Goal: Information Seeking & Learning: Learn about a topic

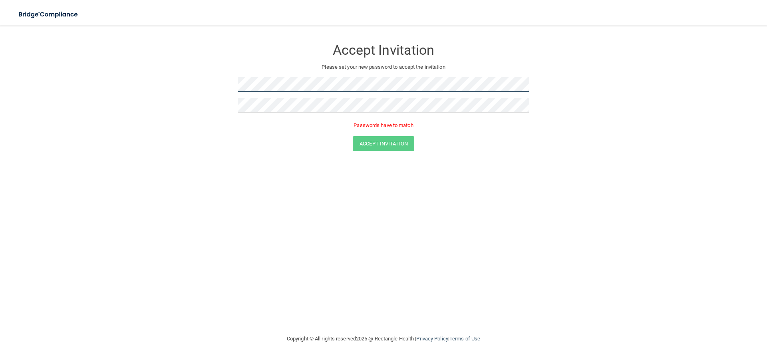
click at [214, 78] on form "Accept Invitation Please set your new password to accept the invitation Passwor…" at bounding box center [383, 97] width 735 height 127
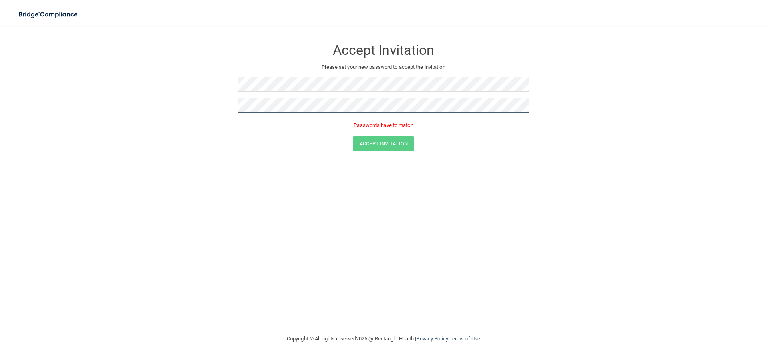
click at [207, 109] on form "Accept Invitation Please set your new password to accept the invitation Passwor…" at bounding box center [383, 97] width 735 height 127
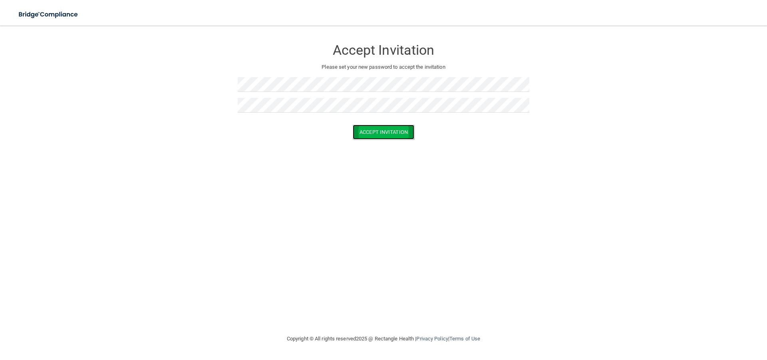
click at [402, 129] on button "Accept Invitation" at bounding box center [384, 132] width 62 height 15
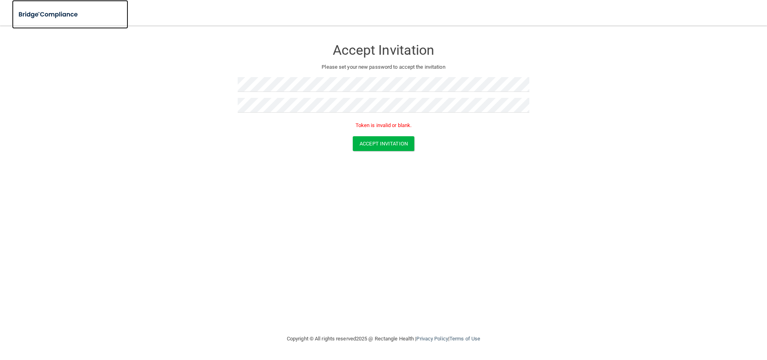
click at [34, 15] on img at bounding box center [49, 14] width 74 height 16
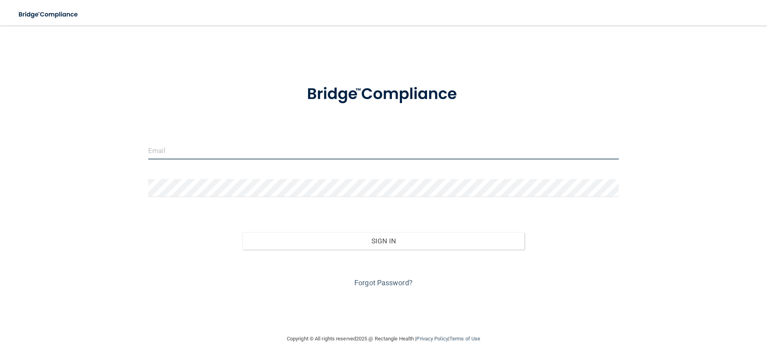
click at [271, 155] on input "email" at bounding box center [383, 150] width 471 height 18
type input "[EMAIL_ADDRESS][DOMAIN_NAME]"
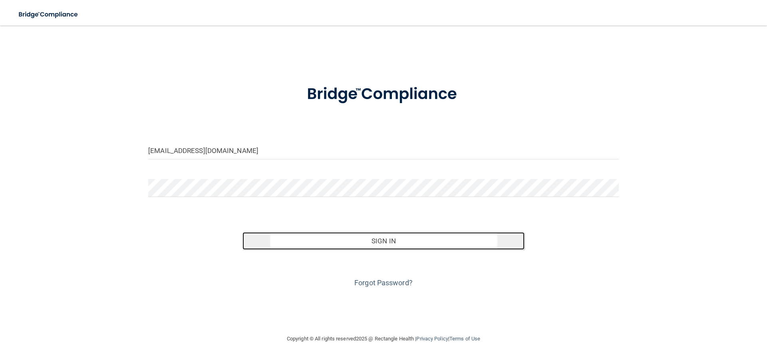
click at [380, 245] on button "Sign In" at bounding box center [384, 241] width 283 height 18
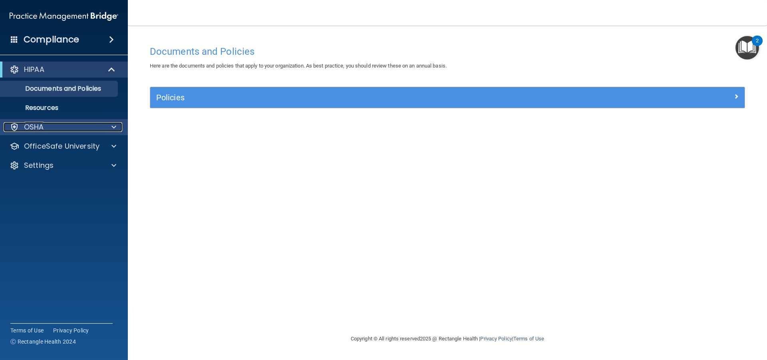
click at [33, 129] on p "OSHA" at bounding box center [34, 127] width 20 height 10
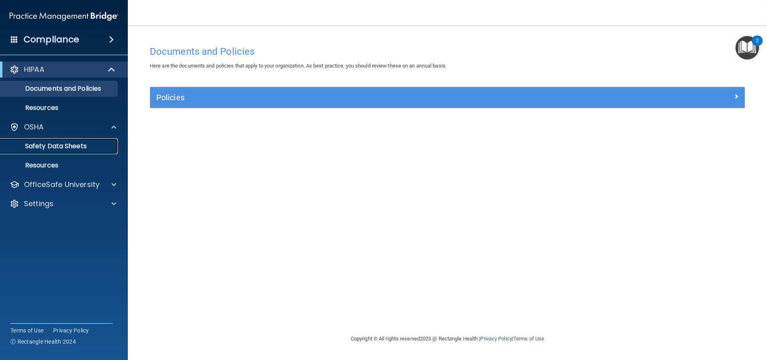
click at [43, 147] on p "Safety Data Sheets" at bounding box center [59, 146] width 109 height 8
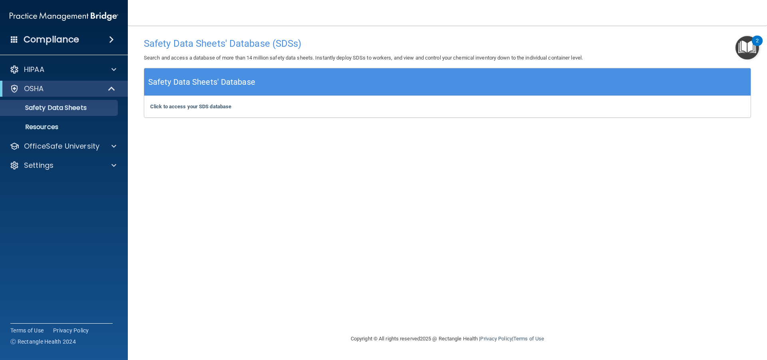
click at [56, 42] on h4 "Compliance" at bounding box center [52, 39] width 56 height 11
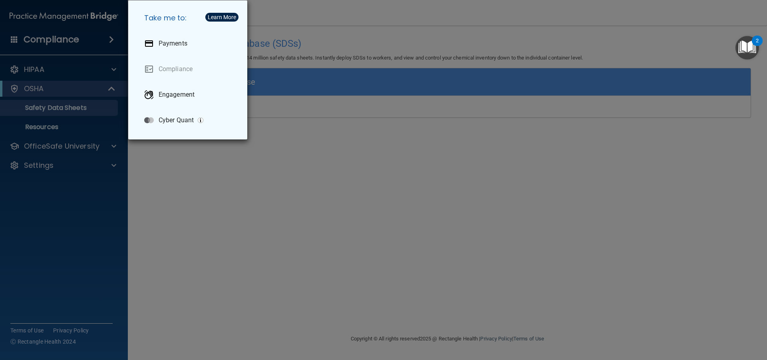
click at [37, 74] on div "Take me to: Payments Compliance Engagement Cyber Quant" at bounding box center [383, 180] width 767 height 360
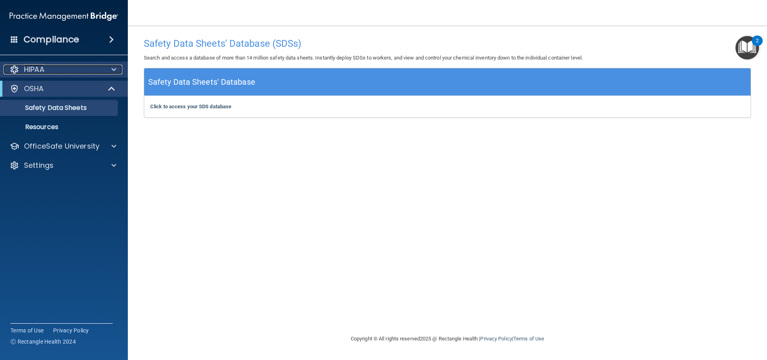
click at [42, 68] on p "HIPAA" at bounding box center [34, 70] width 20 height 10
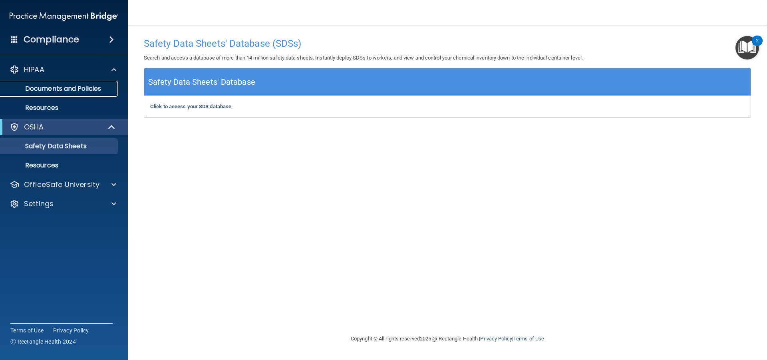
click at [43, 91] on p "Documents and Policies" at bounding box center [59, 89] width 109 height 8
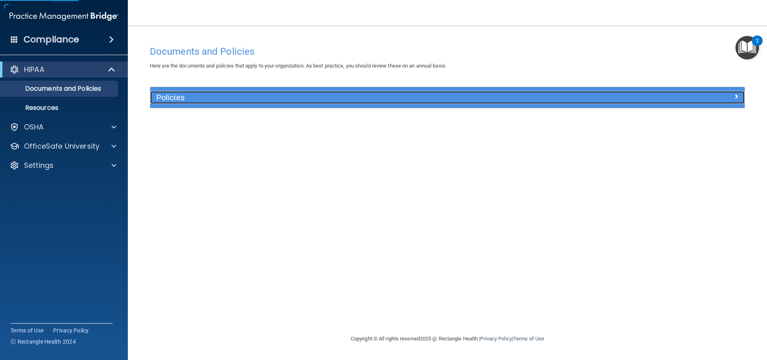
click at [212, 101] on h5 "Policies" at bounding box center [373, 97] width 434 height 9
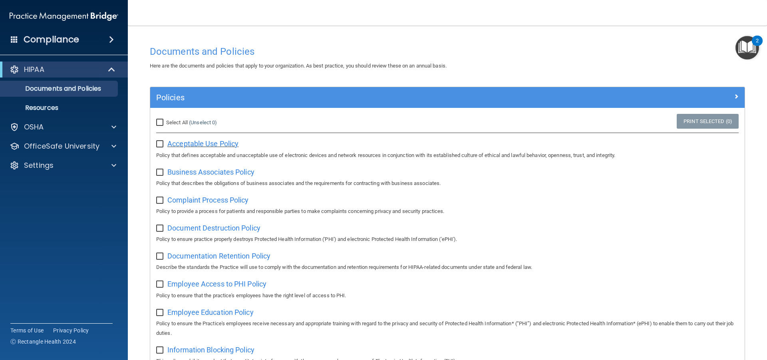
click at [187, 145] on span "Acceptable Use Policy" at bounding box center [202, 143] width 71 height 8
click at [744, 50] on img "Open Resource Center, 2 new notifications" at bounding box center [748, 48] width 24 height 24
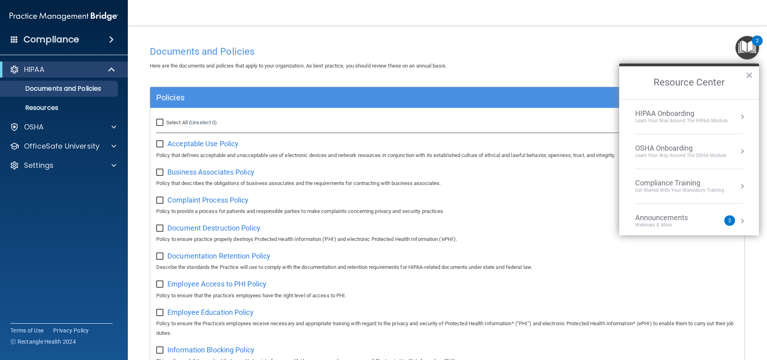
click at [691, 116] on div "HIPAA Onboarding" at bounding box center [681, 113] width 92 height 9
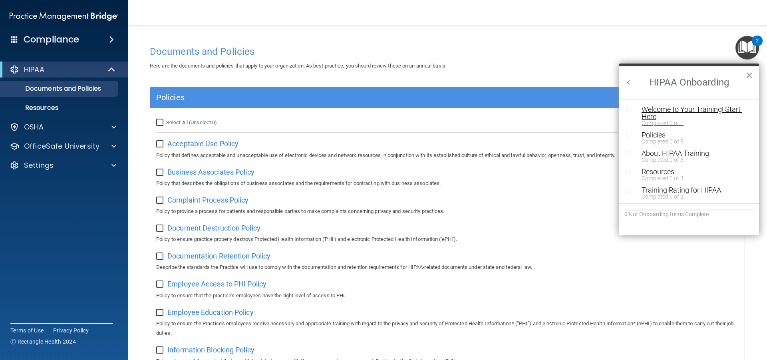
click at [689, 111] on div "Welcome to Your Training! Start Here" at bounding box center [692, 113] width 101 height 14
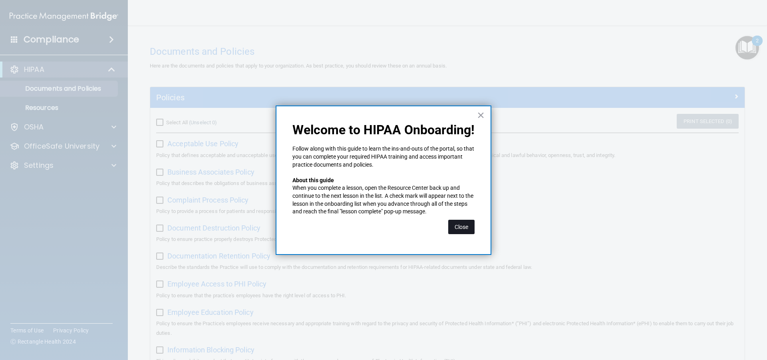
click at [462, 228] on button "Close" at bounding box center [461, 227] width 26 height 14
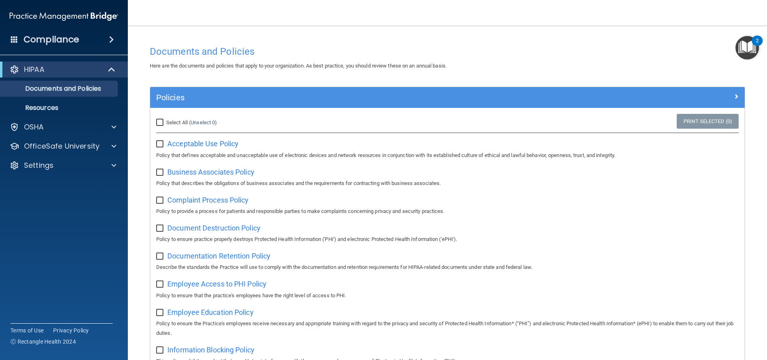
click at [748, 51] on img "Open Resource Center, 2 new notifications" at bounding box center [748, 48] width 24 height 24
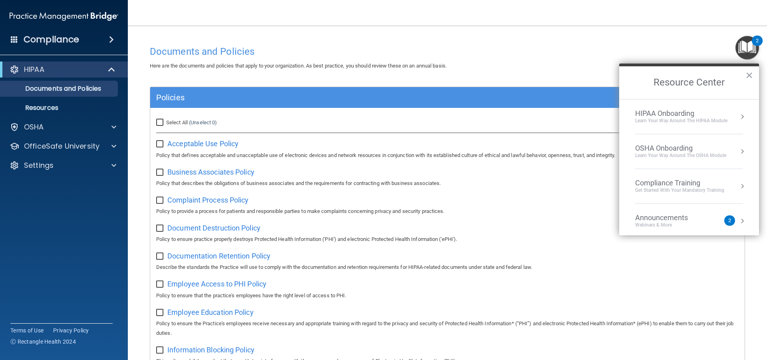
click at [687, 116] on div "HIPAA Onboarding" at bounding box center [681, 113] width 92 height 9
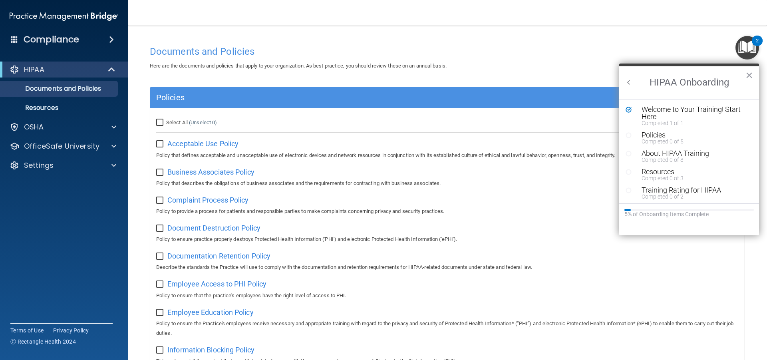
click at [657, 137] on div "Policies" at bounding box center [692, 134] width 101 height 7
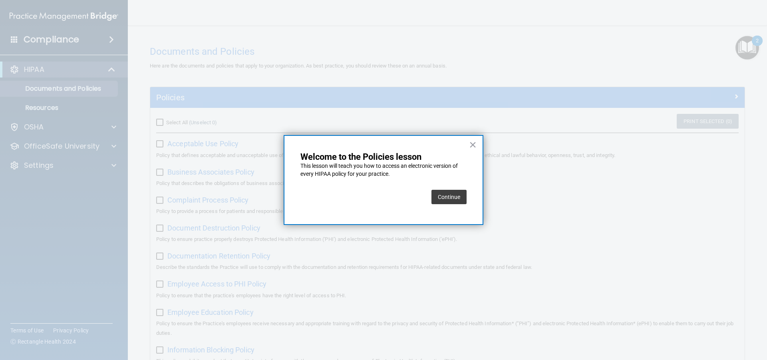
click at [450, 198] on button "Continue" at bounding box center [449, 197] width 35 height 14
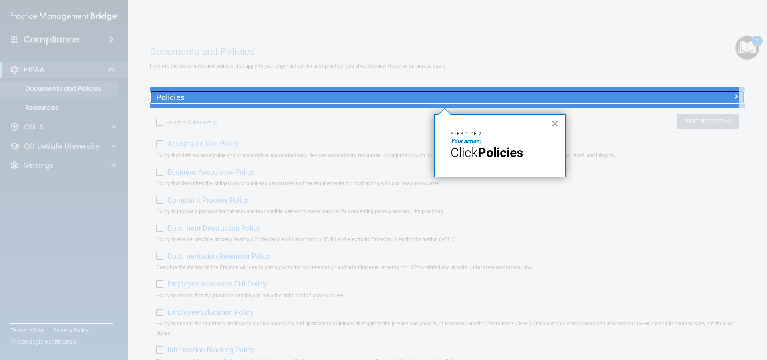
click at [382, 96] on h5 "Policies" at bounding box center [373, 97] width 434 height 9
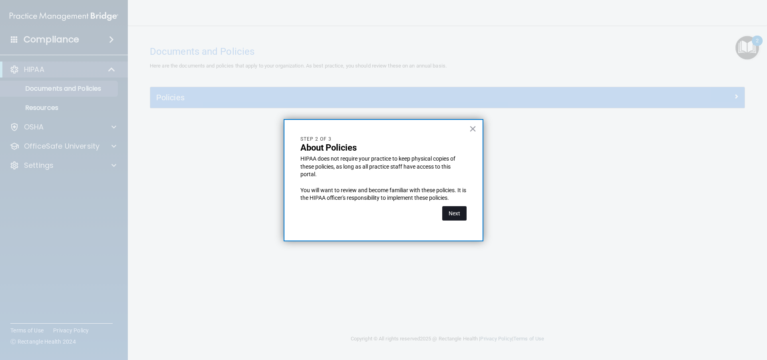
click at [445, 213] on button "Next" at bounding box center [454, 213] width 24 height 14
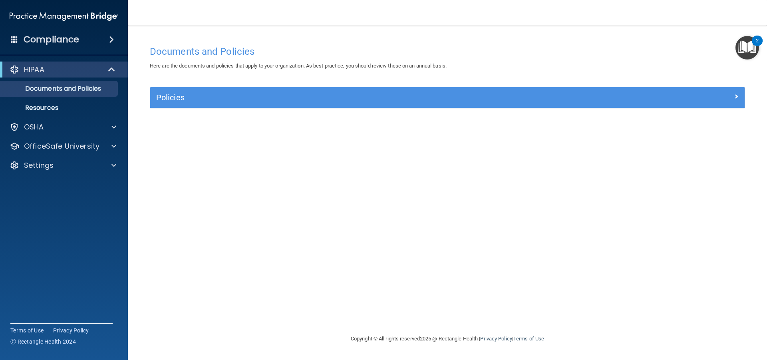
click at [743, 52] on img "Open Resource Center, 2 new notifications" at bounding box center [748, 48] width 24 height 24
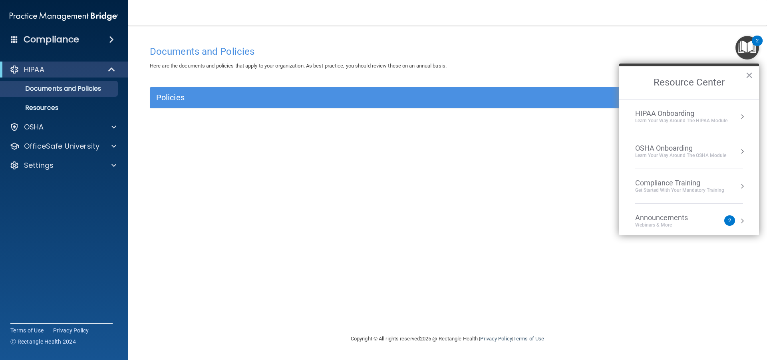
click at [677, 118] on div "Learn Your Way around the HIPAA module" at bounding box center [681, 120] width 92 height 7
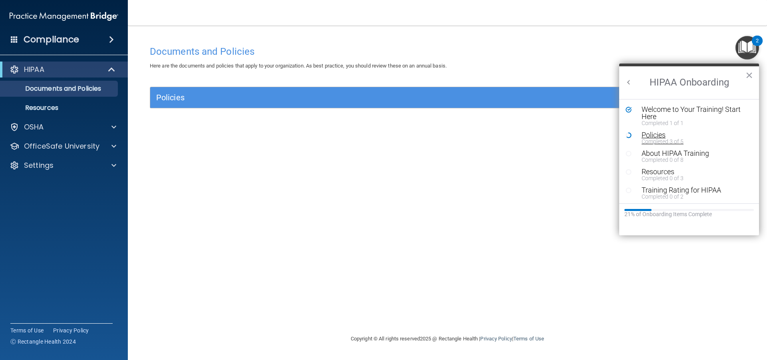
scroll to position [2, 0]
click at [652, 134] on div "Policies" at bounding box center [692, 133] width 101 height 7
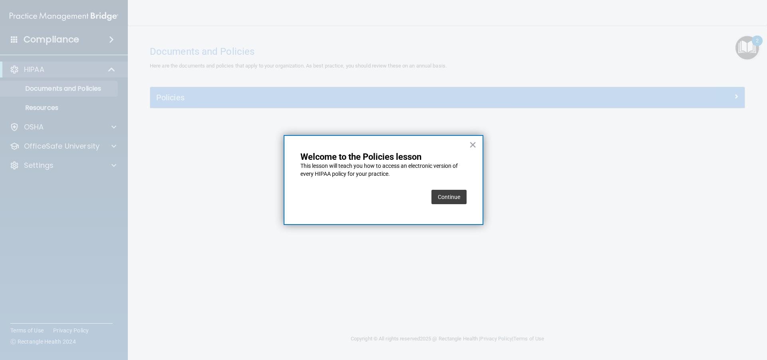
click at [444, 199] on button "Continue" at bounding box center [449, 197] width 35 height 14
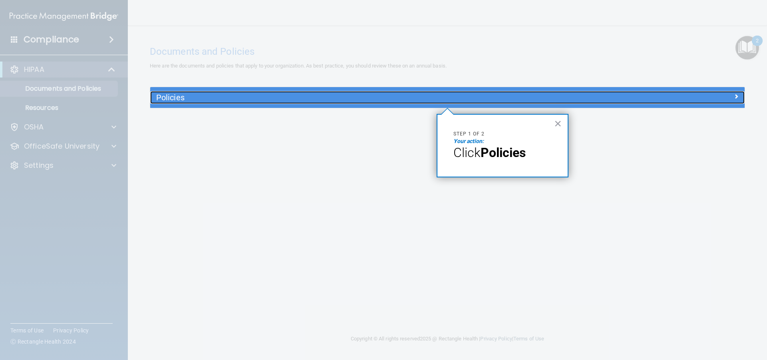
click at [464, 100] on h5 "Policies" at bounding box center [373, 97] width 434 height 9
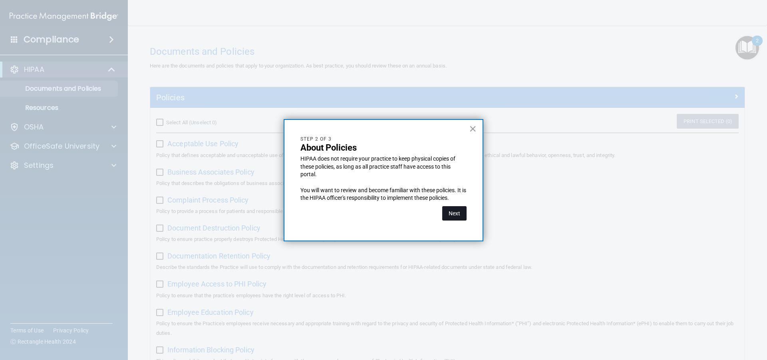
click at [459, 211] on button "Next" at bounding box center [454, 213] width 24 height 14
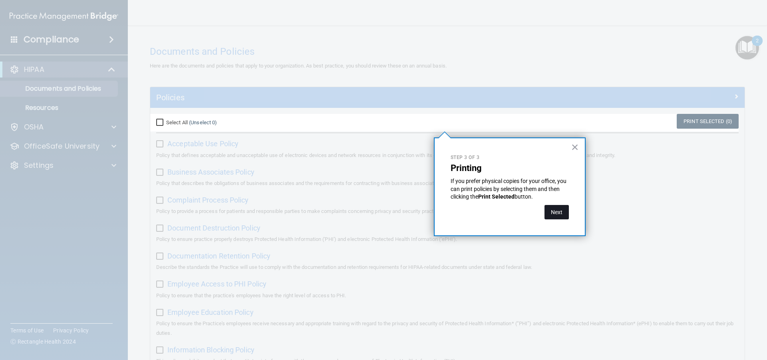
click at [549, 213] on button "Next" at bounding box center [557, 212] width 24 height 14
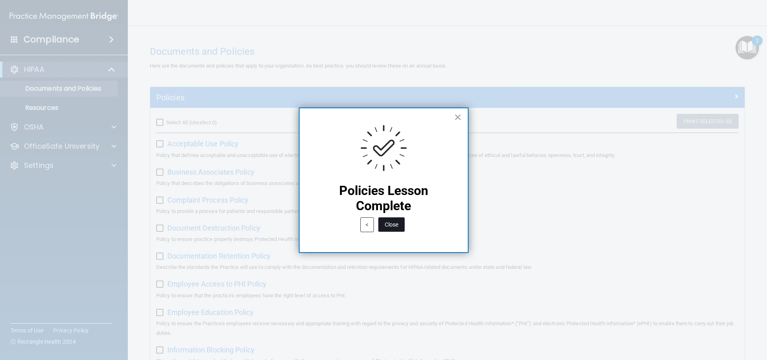
click at [392, 223] on button "Close" at bounding box center [391, 224] width 26 height 14
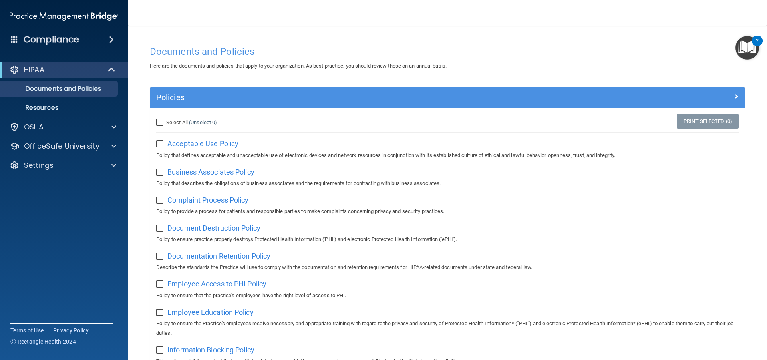
click at [745, 49] on img "Open Resource Center, 2 new notifications" at bounding box center [748, 48] width 24 height 24
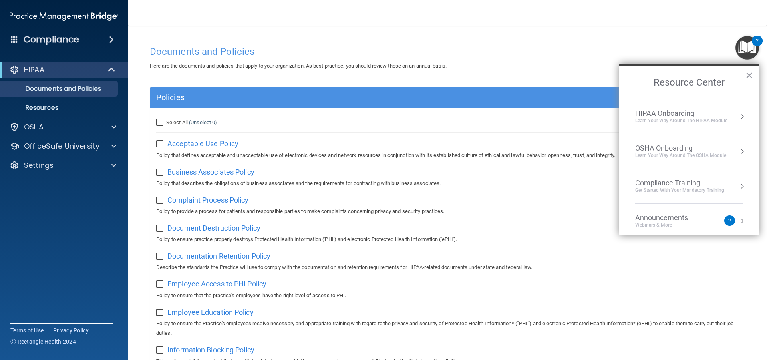
click at [688, 113] on div "HIPAA Onboarding" at bounding box center [681, 113] width 92 height 9
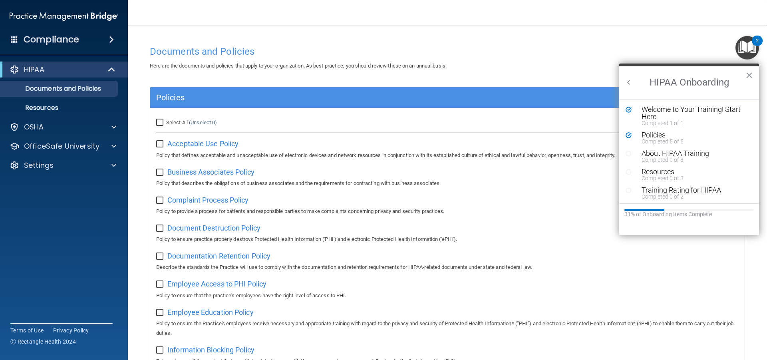
scroll to position [0, 0]
click at [658, 174] on div "Resources" at bounding box center [692, 171] width 101 height 7
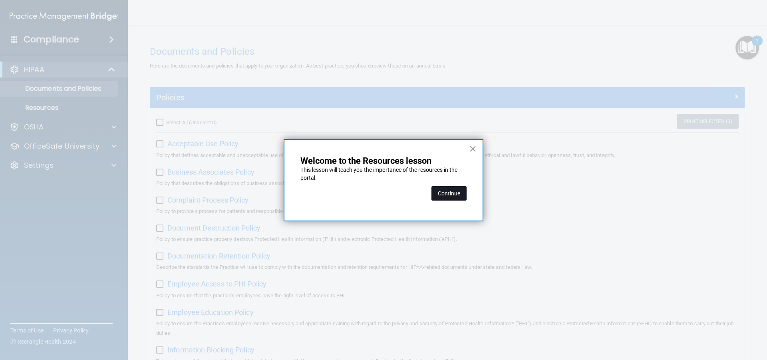
click at [444, 193] on button "Continue" at bounding box center [449, 193] width 35 height 14
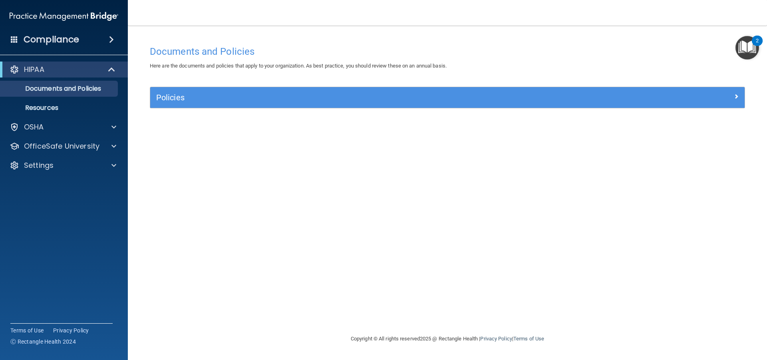
click at [746, 52] on img "Open Resource Center, 2 new notifications" at bounding box center [748, 48] width 24 height 24
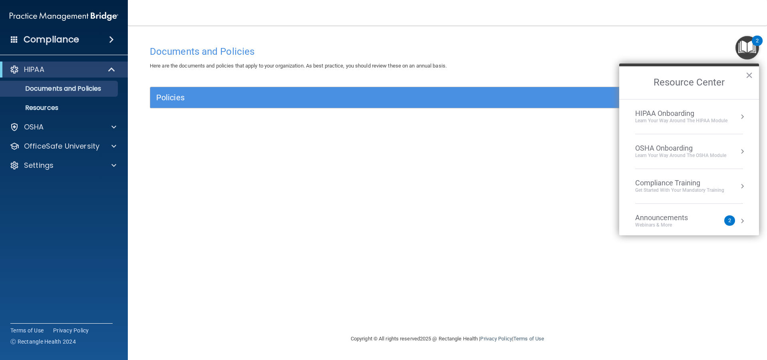
click at [662, 119] on div "Learn Your Way around the HIPAA module" at bounding box center [681, 120] width 92 height 7
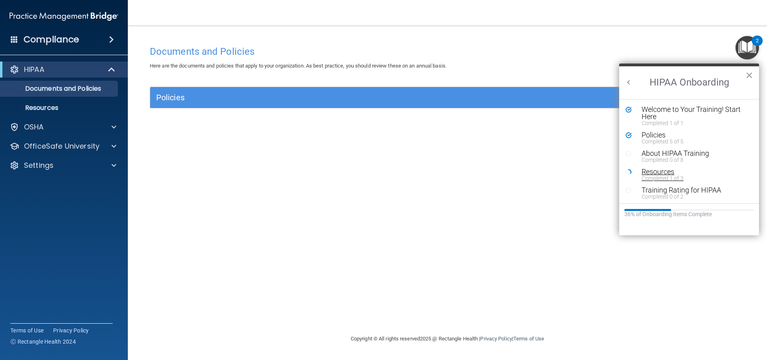
click at [659, 172] on div "Resources" at bounding box center [692, 171] width 101 height 7
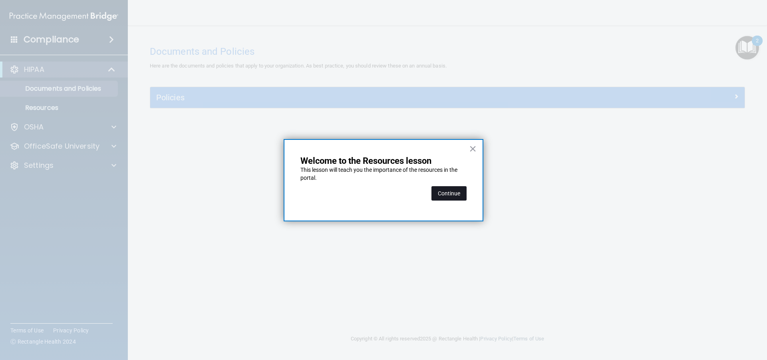
click at [443, 192] on button "Continue" at bounding box center [449, 193] width 35 height 14
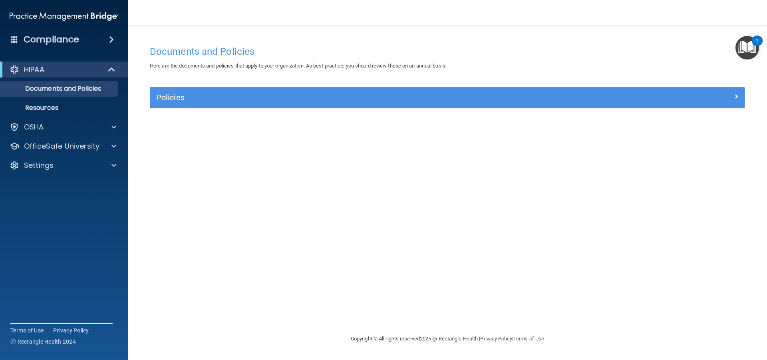
click at [742, 50] on img "Open Resource Center, 2 new notifications" at bounding box center [748, 48] width 24 height 24
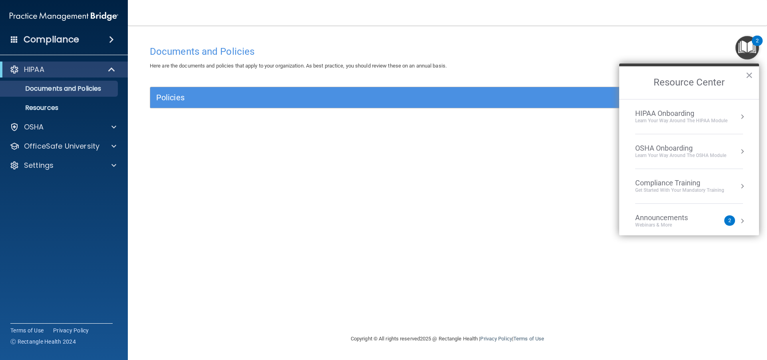
click at [689, 113] on div "HIPAA Onboarding" at bounding box center [681, 113] width 92 height 9
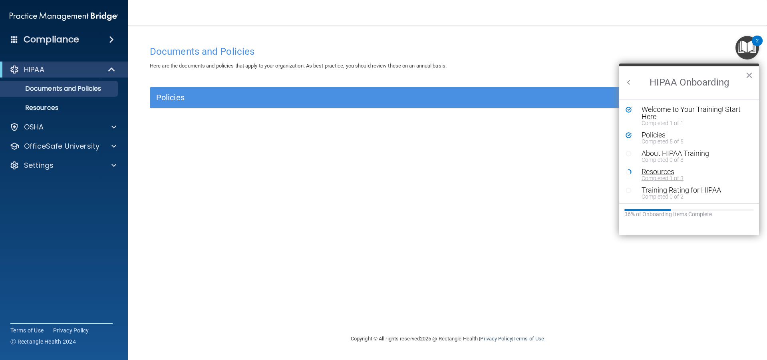
click at [659, 173] on div "Resources" at bounding box center [692, 171] width 101 height 7
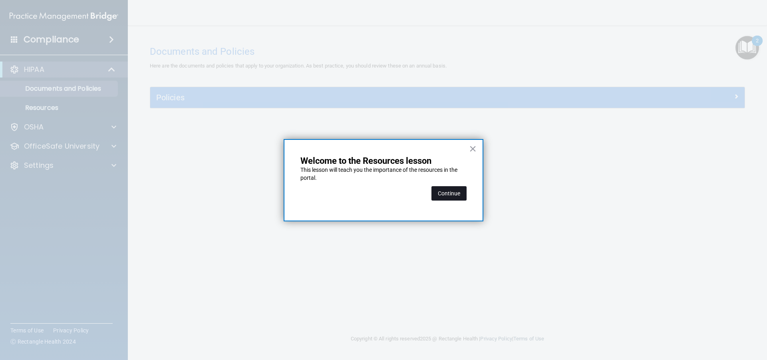
click at [453, 195] on button "Continue" at bounding box center [449, 193] width 35 height 14
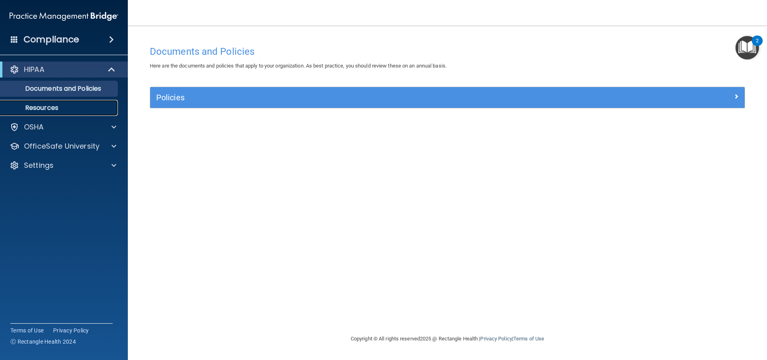
click at [79, 106] on p "Resources" at bounding box center [59, 108] width 109 height 8
click at [741, 49] on img "Open Resource Center, 2 new notifications" at bounding box center [748, 48] width 24 height 24
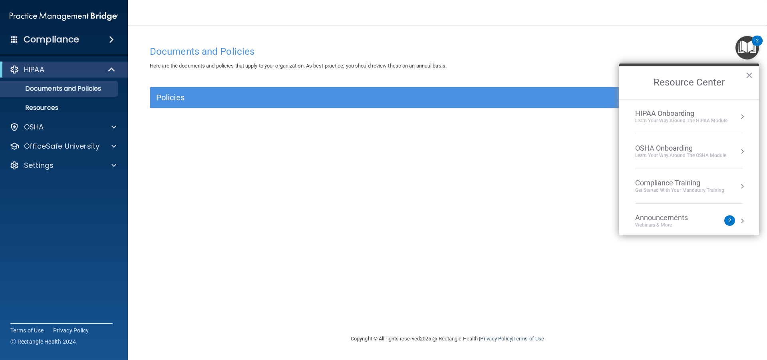
click at [675, 117] on div "Learn Your Way around the HIPAA module" at bounding box center [681, 120] width 92 height 7
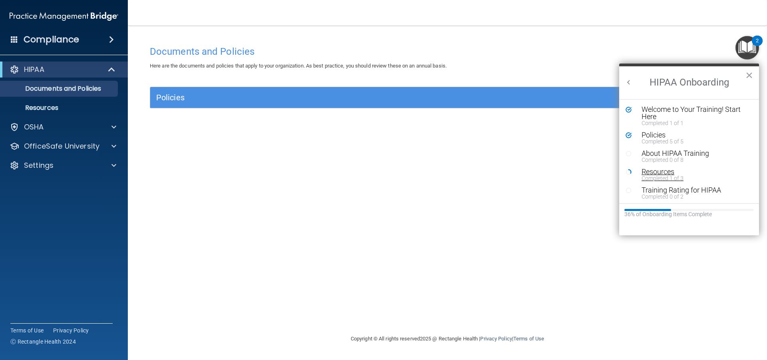
click at [651, 171] on div "Resources" at bounding box center [692, 171] width 101 height 7
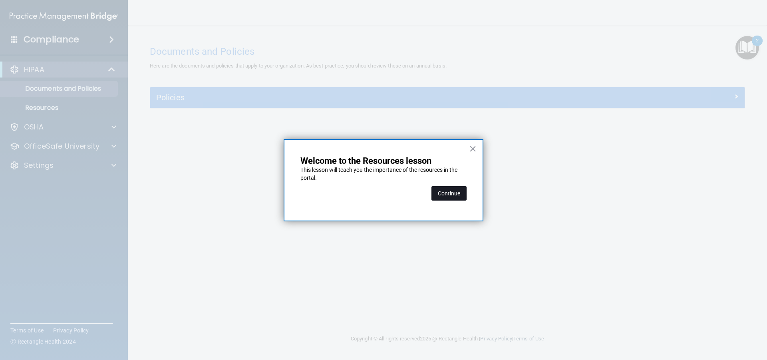
click at [446, 194] on button "Continue" at bounding box center [449, 193] width 35 height 14
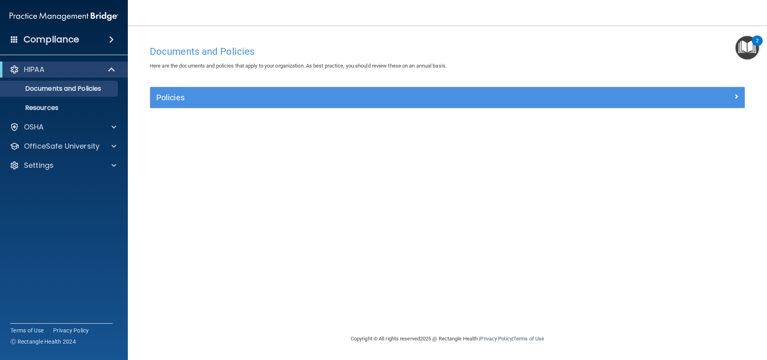
click at [742, 50] on img "Open Resource Center, 2 new notifications" at bounding box center [748, 48] width 24 height 24
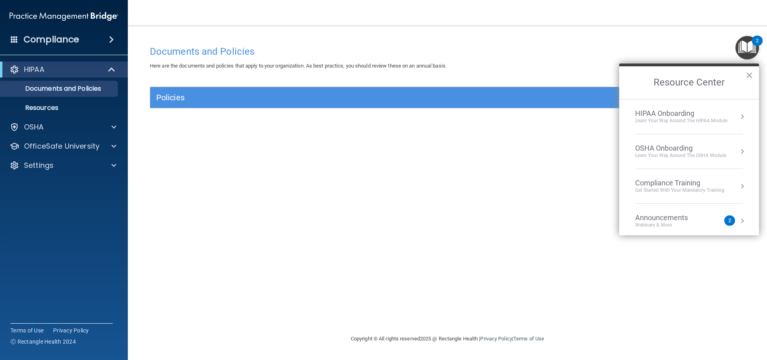
click at [663, 121] on div "Learn Your Way around the HIPAA module" at bounding box center [681, 120] width 92 height 7
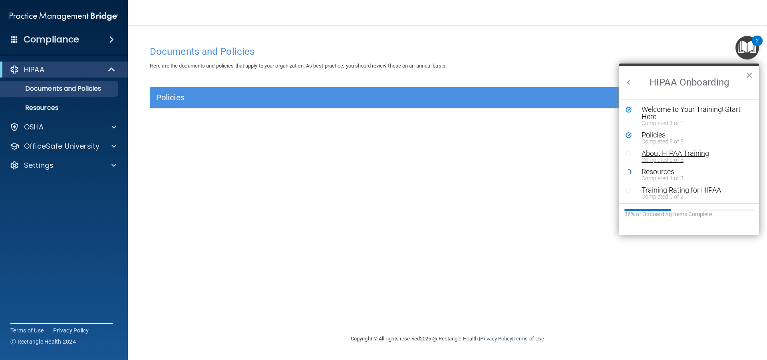
click at [657, 157] on div "Completed 0 of 8" at bounding box center [692, 160] width 101 height 6
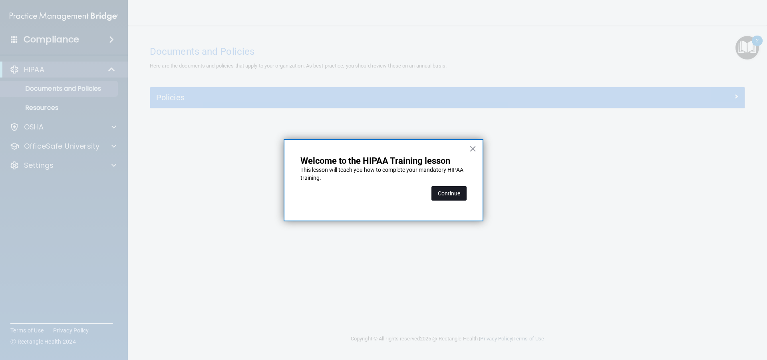
click at [435, 193] on button "Continue" at bounding box center [449, 193] width 35 height 14
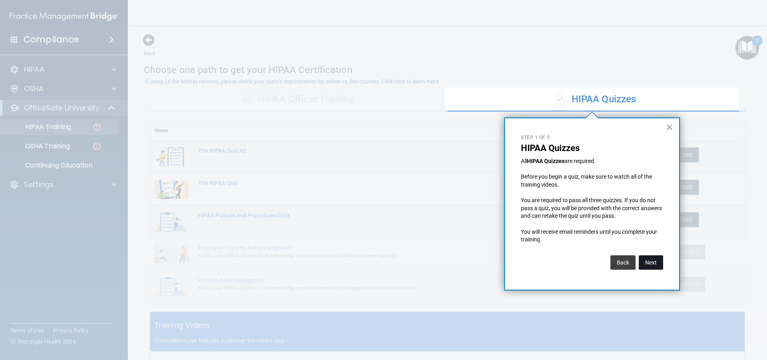
click at [650, 262] on button "Next" at bounding box center [651, 262] width 24 height 14
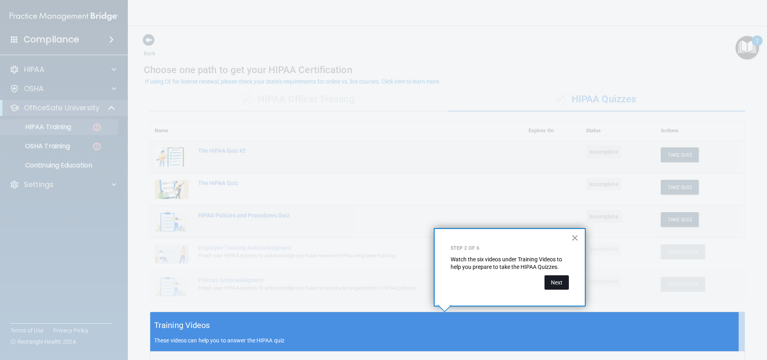
click at [555, 284] on button "Next" at bounding box center [557, 282] width 24 height 14
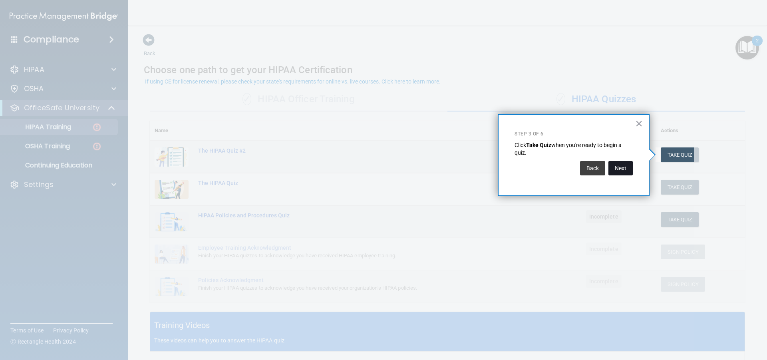
click at [616, 169] on button "Next" at bounding box center [621, 168] width 24 height 14
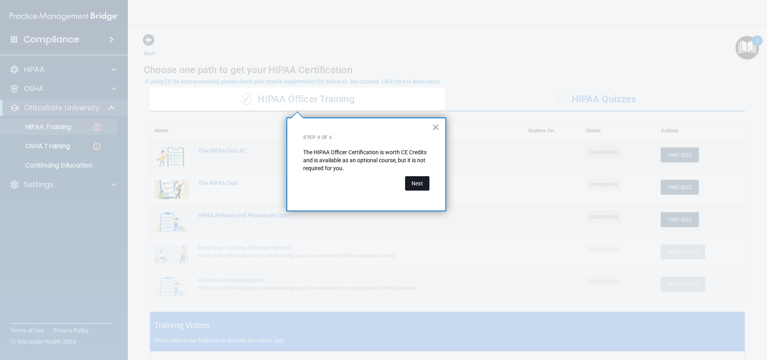
click at [418, 185] on button "Next" at bounding box center [417, 183] width 24 height 14
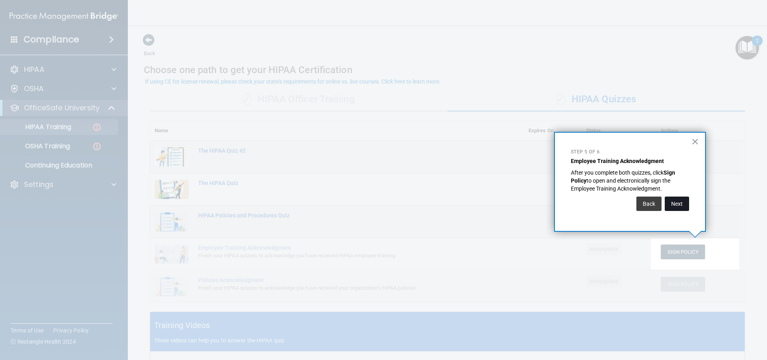
click at [684, 203] on button "Next" at bounding box center [677, 204] width 24 height 14
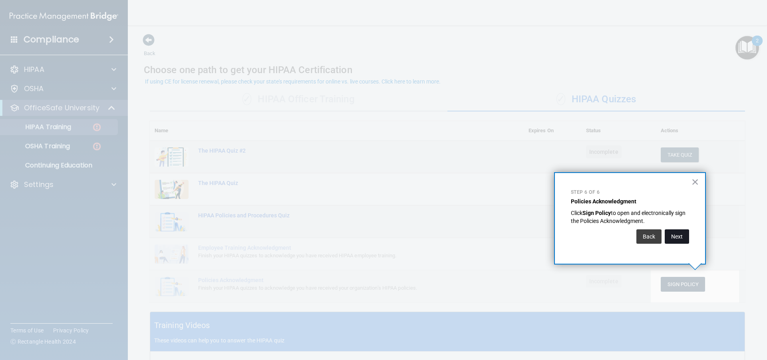
click at [682, 237] on button "Next" at bounding box center [677, 236] width 24 height 14
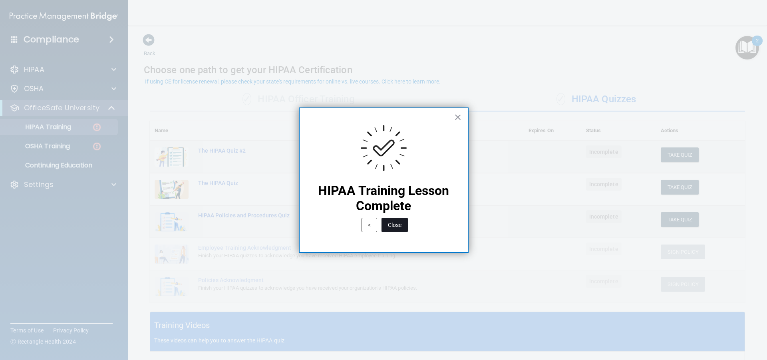
click at [397, 223] on button "Close" at bounding box center [395, 225] width 26 height 14
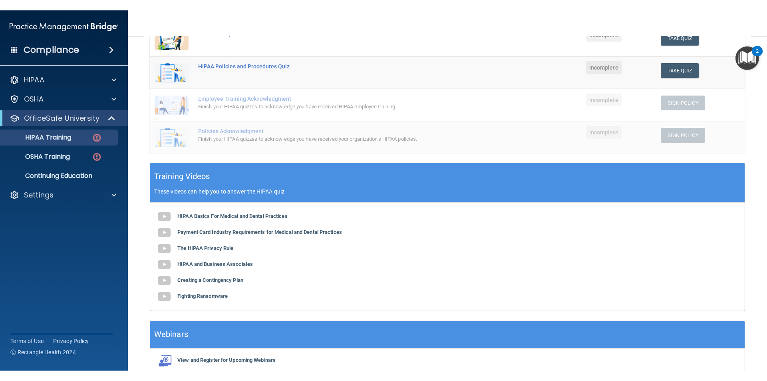
scroll to position [160, 0]
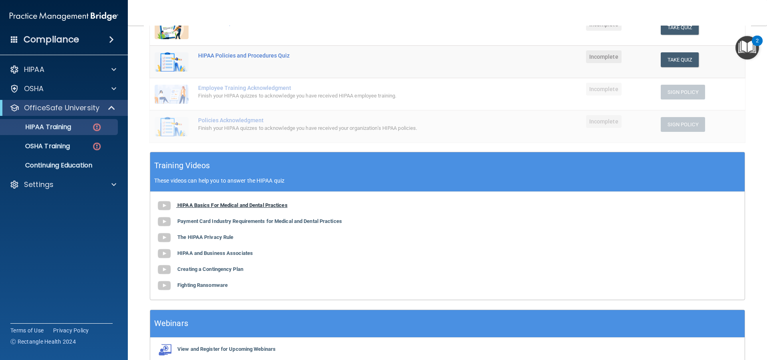
click at [228, 206] on b "HIPAA Basics For Medical and Dental Practices" at bounding box center [232, 205] width 110 height 6
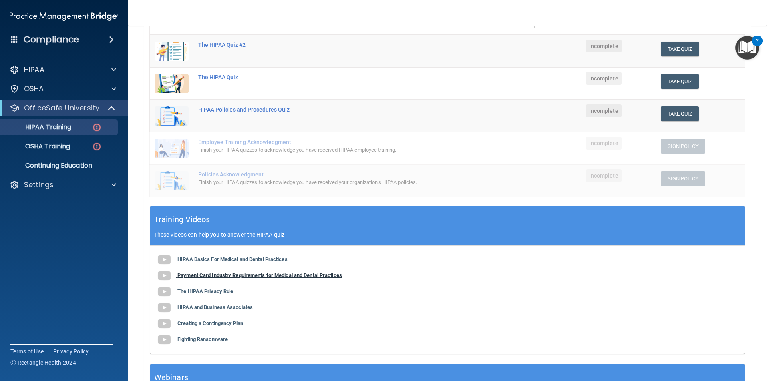
scroll to position [120, 0]
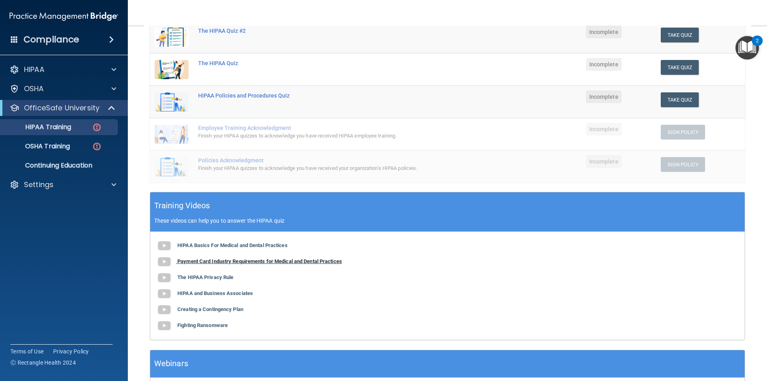
click at [261, 262] on b "Payment Card Industry Requirements for Medical and Dental Practices" at bounding box center [259, 261] width 165 height 6
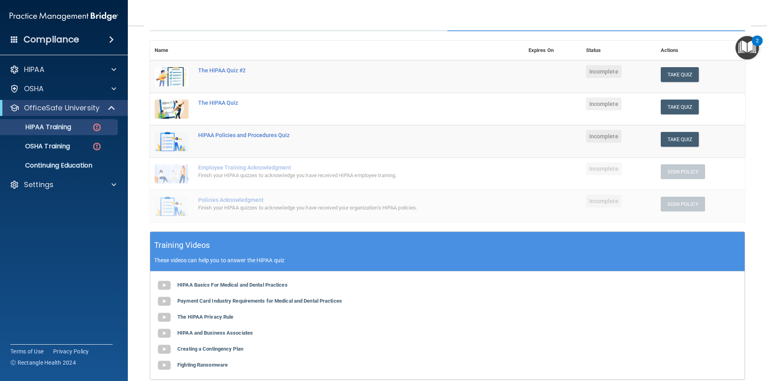
scroll to position [80, 0]
click at [675, 139] on button "Take Quiz" at bounding box center [680, 139] width 38 height 15
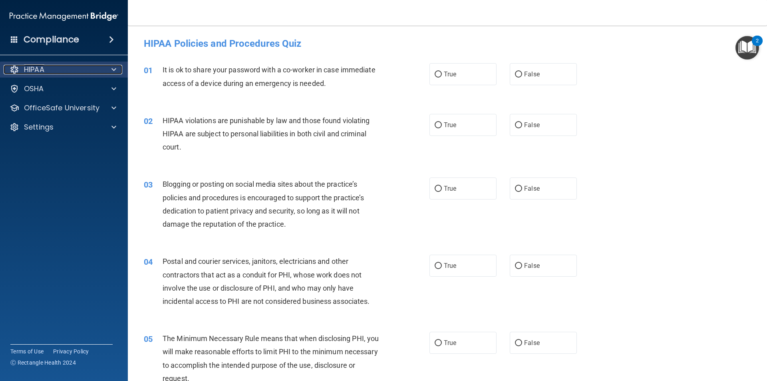
click at [107, 72] on div at bounding box center [113, 70] width 20 height 10
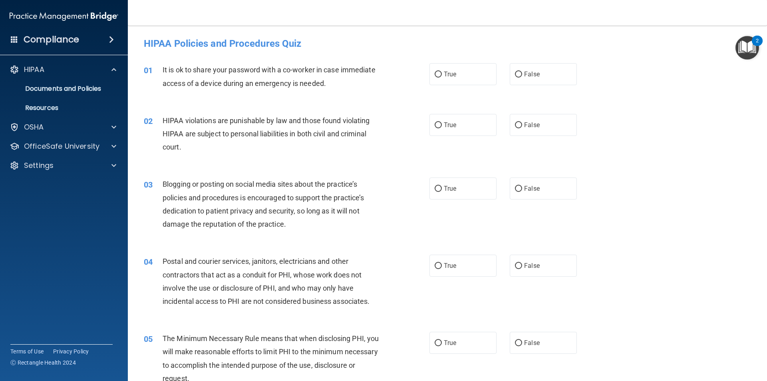
click at [744, 47] on img "Open Resource Center, 2 new notifications" at bounding box center [748, 48] width 24 height 24
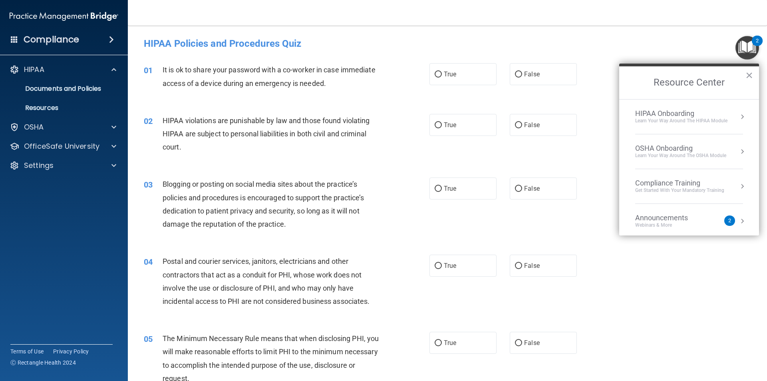
click at [661, 115] on div "HIPAA Onboarding" at bounding box center [681, 113] width 92 height 9
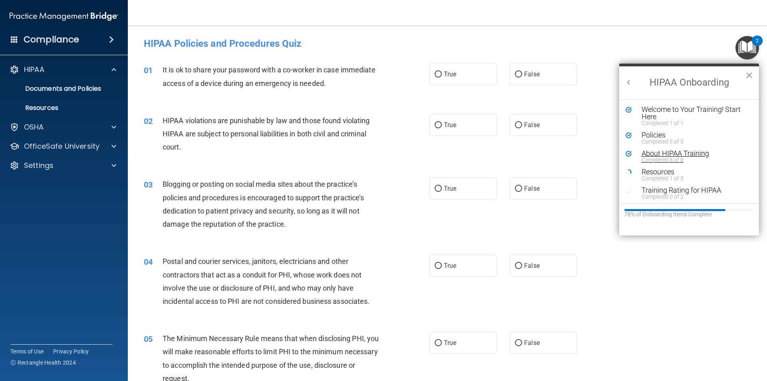
click at [653, 153] on div "About HIPAA Training" at bounding box center [692, 153] width 101 height 7
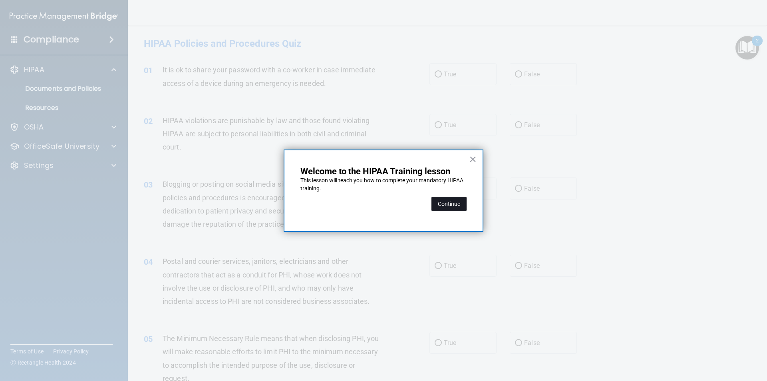
click at [441, 205] on button "Continue" at bounding box center [449, 204] width 35 height 14
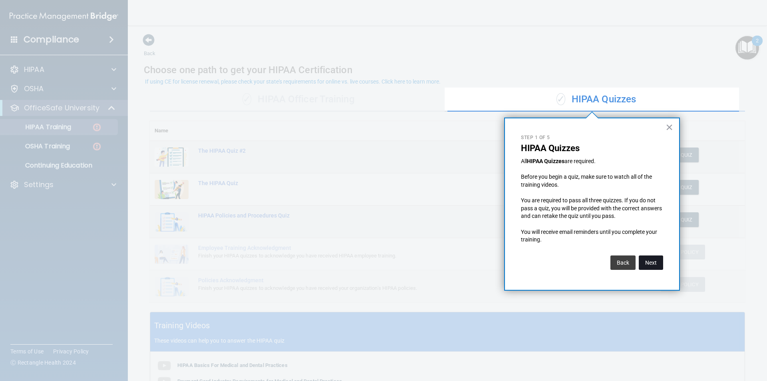
click at [647, 264] on button "Next" at bounding box center [651, 262] width 24 height 14
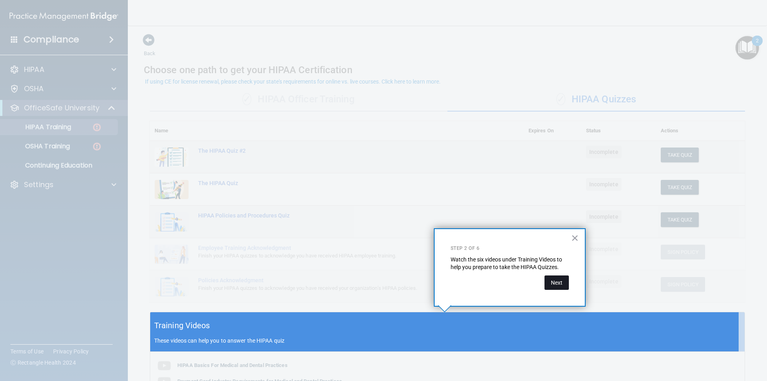
click at [555, 279] on button "Next" at bounding box center [557, 282] width 24 height 14
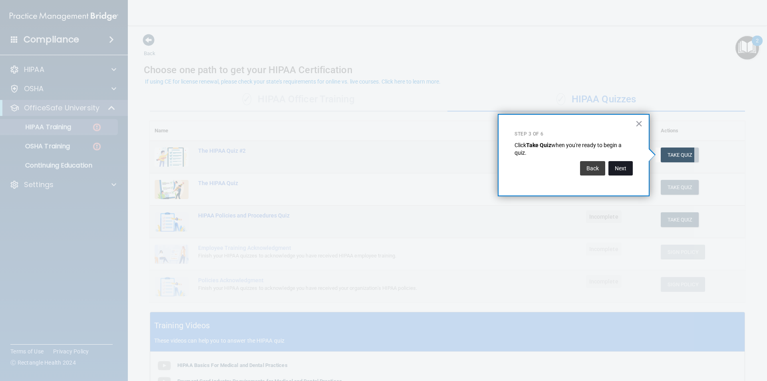
click at [623, 167] on button "Next" at bounding box center [621, 168] width 24 height 14
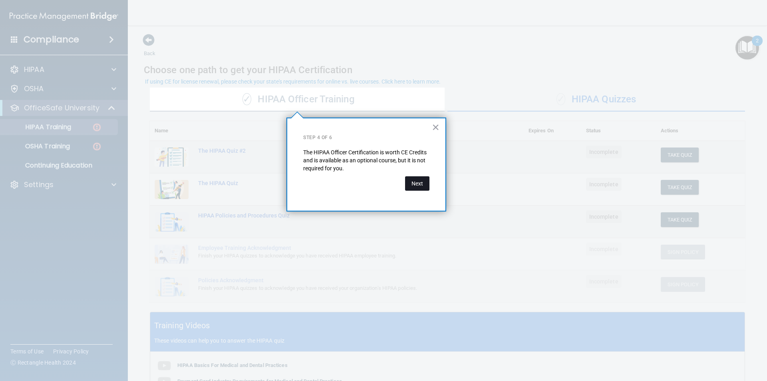
click at [424, 178] on button "Next" at bounding box center [417, 183] width 24 height 14
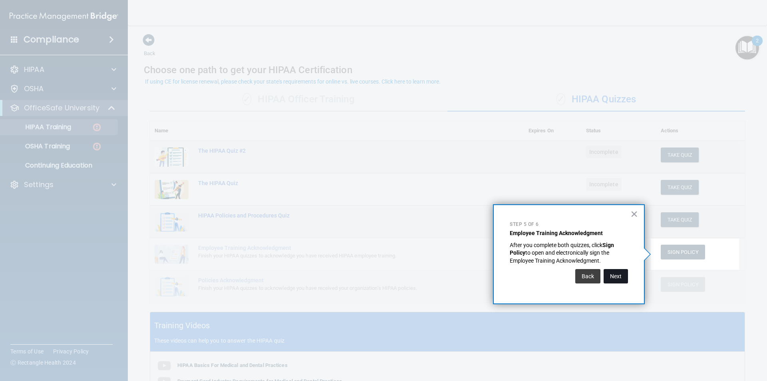
click at [619, 280] on button "Next" at bounding box center [616, 276] width 24 height 14
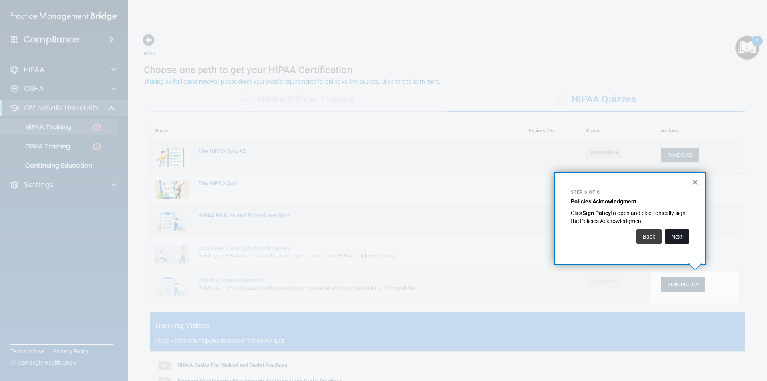
click at [681, 233] on button "Next" at bounding box center [677, 236] width 24 height 14
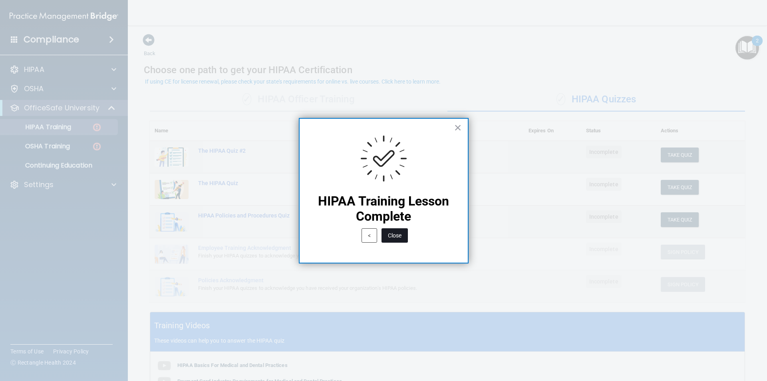
click at [393, 234] on button "Close" at bounding box center [395, 235] width 26 height 14
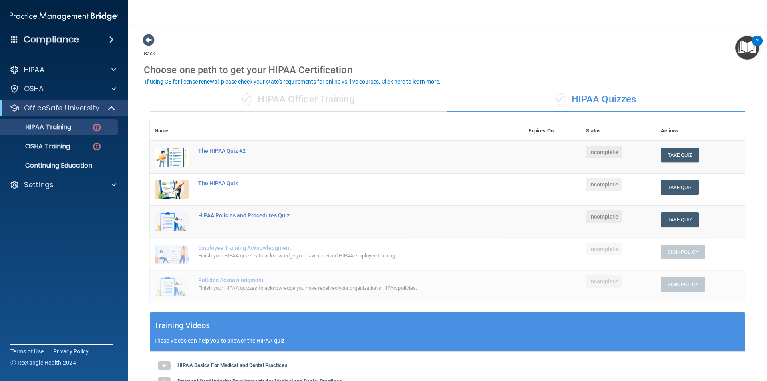
click at [743, 49] on img "Open Resource Center, 2 new notifications" at bounding box center [748, 48] width 24 height 24
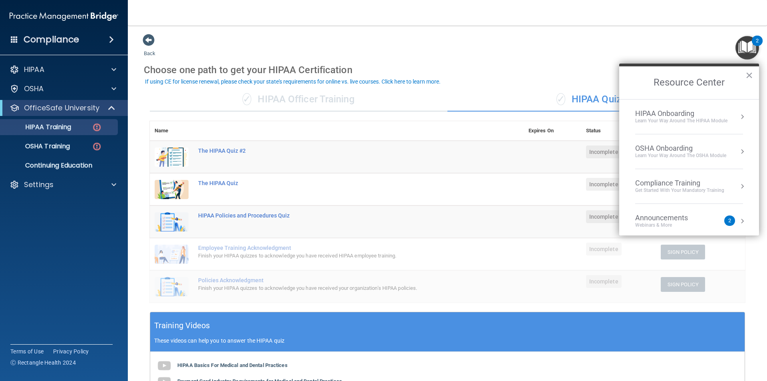
click at [671, 111] on div "HIPAA Onboarding" at bounding box center [681, 113] width 92 height 9
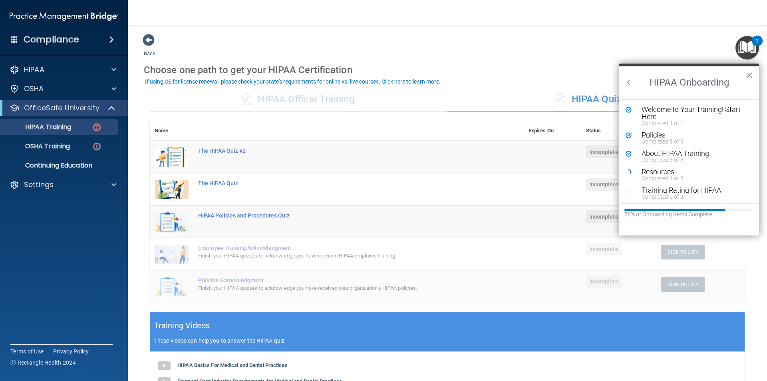
click at [748, 72] on button "×" at bounding box center [750, 75] width 8 height 13
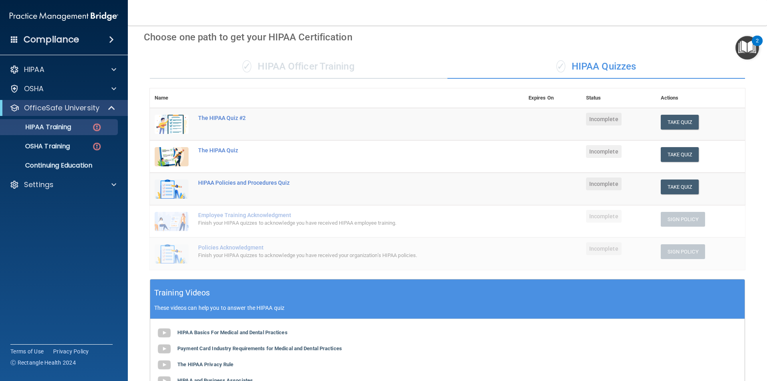
scroll to position [179, 0]
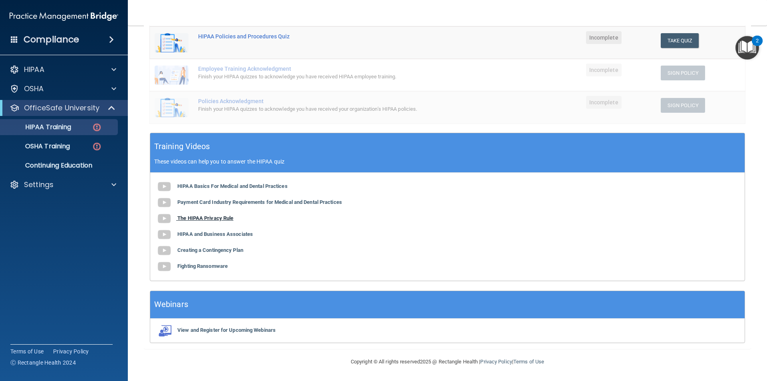
click at [207, 219] on b "The HIPAA Privacy Rule" at bounding box center [205, 218] width 56 height 6
click at [545, 4] on nav "Toggle navigation Brianna Langston blangston@whereyoursmileshines.com Manage My…" at bounding box center [447, 13] width 639 height 26
click at [742, 38] on img "Open Resource Center, 2 new notifications" at bounding box center [748, 48] width 24 height 24
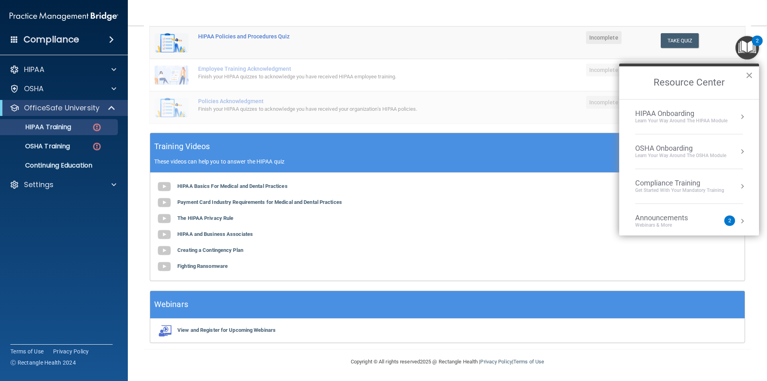
click at [750, 77] on button "×" at bounding box center [750, 75] width 8 height 13
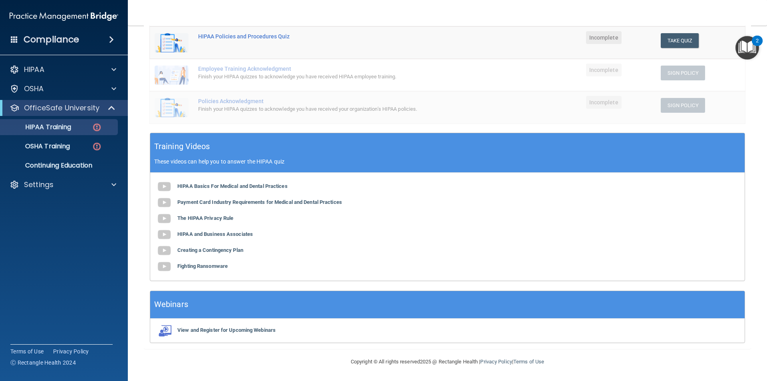
click at [10, 40] on div "Compliance" at bounding box center [64, 40] width 128 height 18
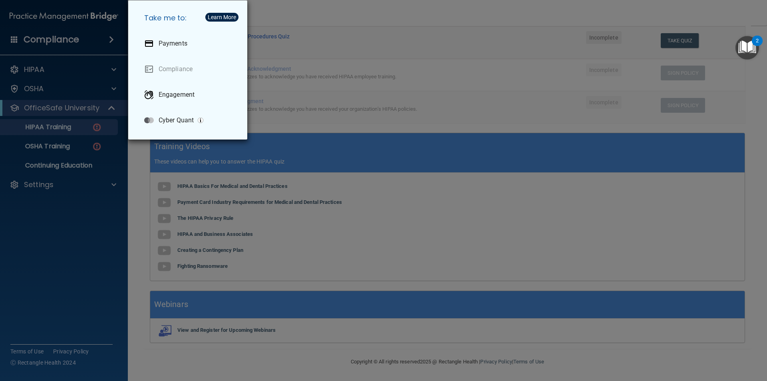
click at [280, 10] on div "Take me to: Payments Compliance Engagement Cyber Quant" at bounding box center [383, 190] width 767 height 381
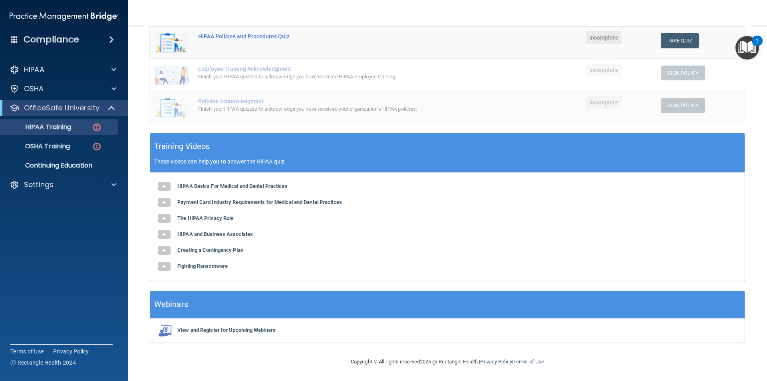
click at [580, 20] on nav "Toggle navigation Brianna Langston blangston@whereyoursmileshines.com Manage My…" at bounding box center [447, 13] width 639 height 26
drag, startPoint x: 626, startPoint y: 1, endPoint x: 525, endPoint y: 12, distance: 101.4
click at [525, 12] on nav "Toggle navigation Brianna Langston blangston@whereyoursmileshines.com Manage My…" at bounding box center [447, 13] width 639 height 26
